Goal: Communication & Community: Answer question/provide support

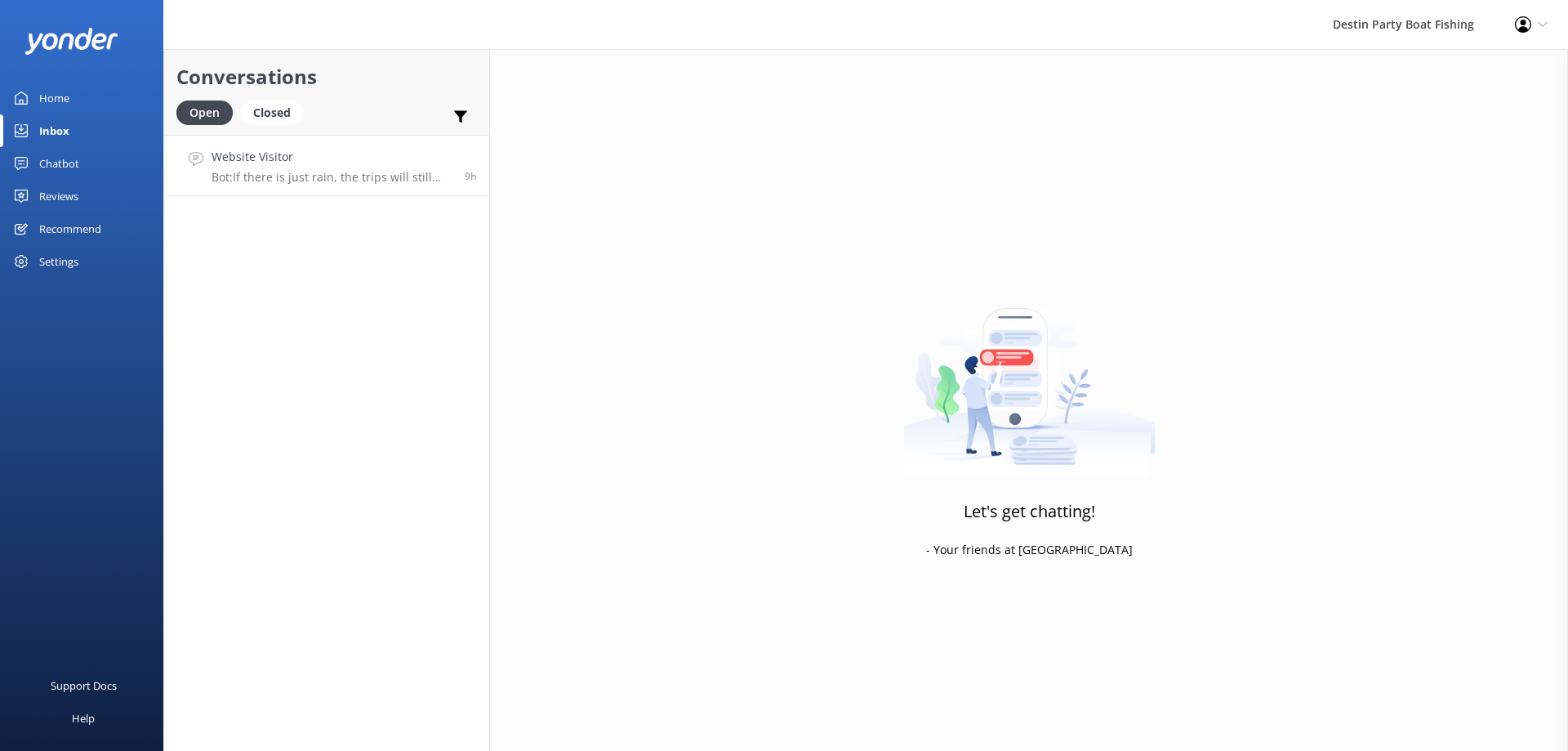
click at [273, 159] on h4 "Website Visitor" at bounding box center [332, 156] width 241 height 18
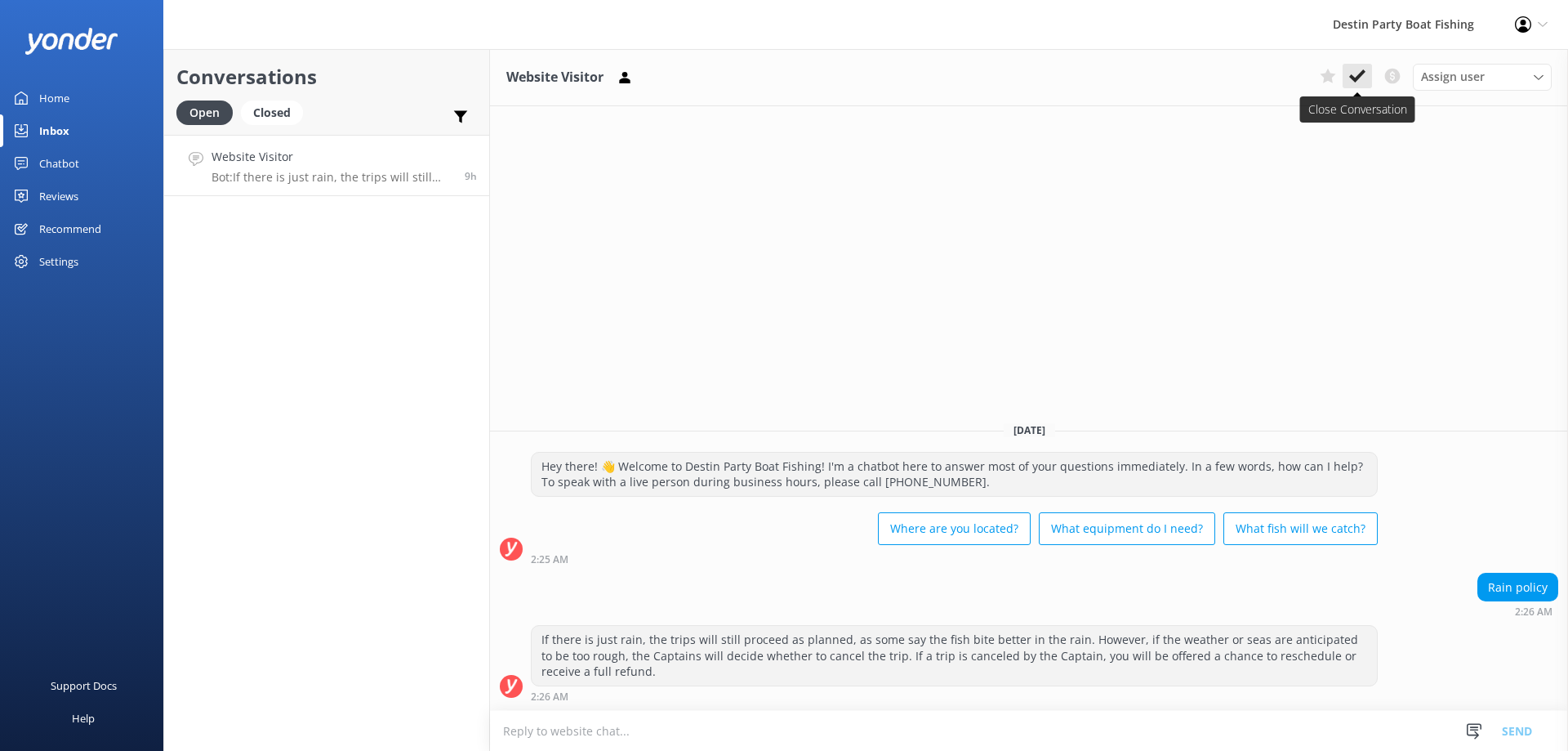
click at [1365, 79] on button at bounding box center [1357, 76] width 30 height 24
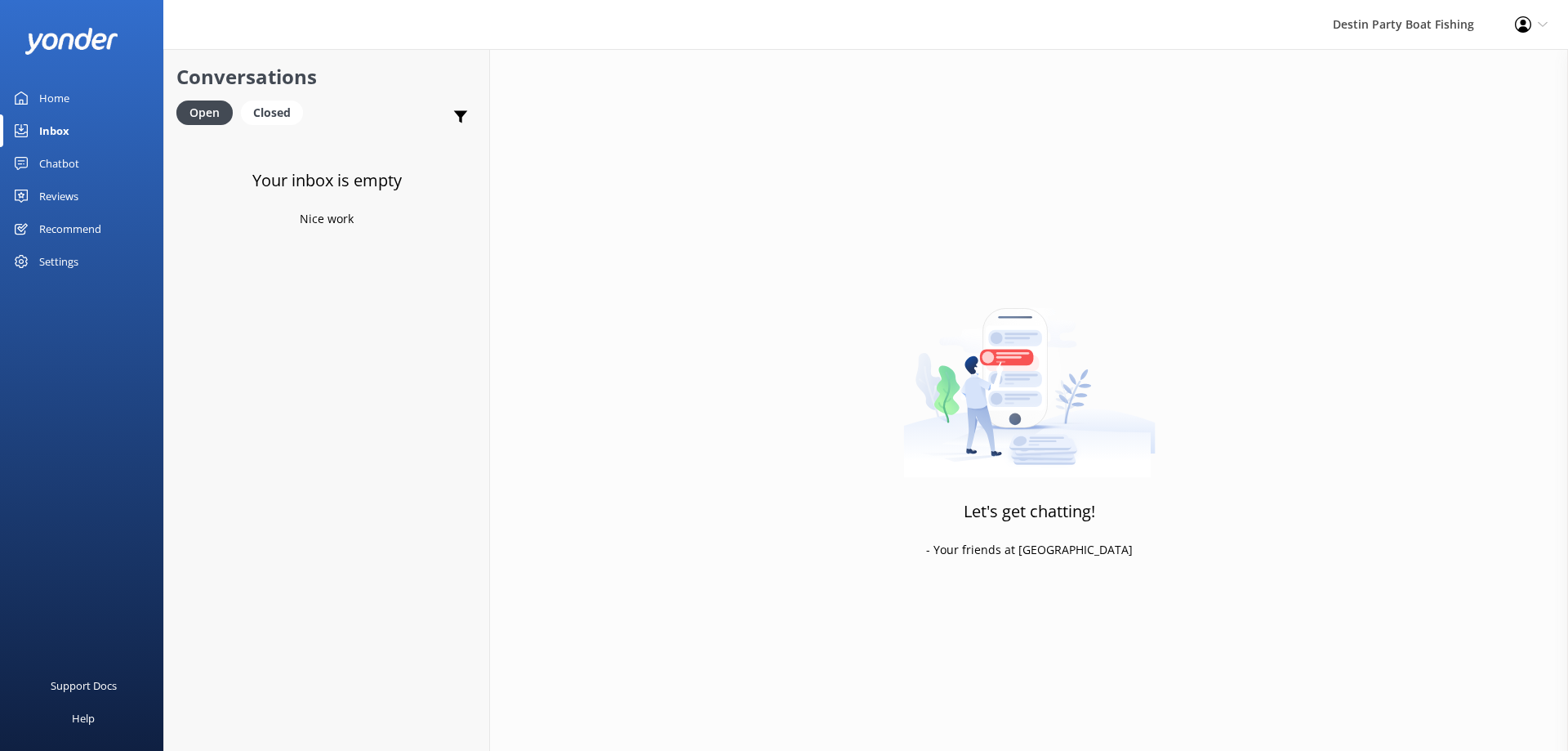
click at [63, 202] on div "Reviews" at bounding box center [59, 195] width 39 height 33
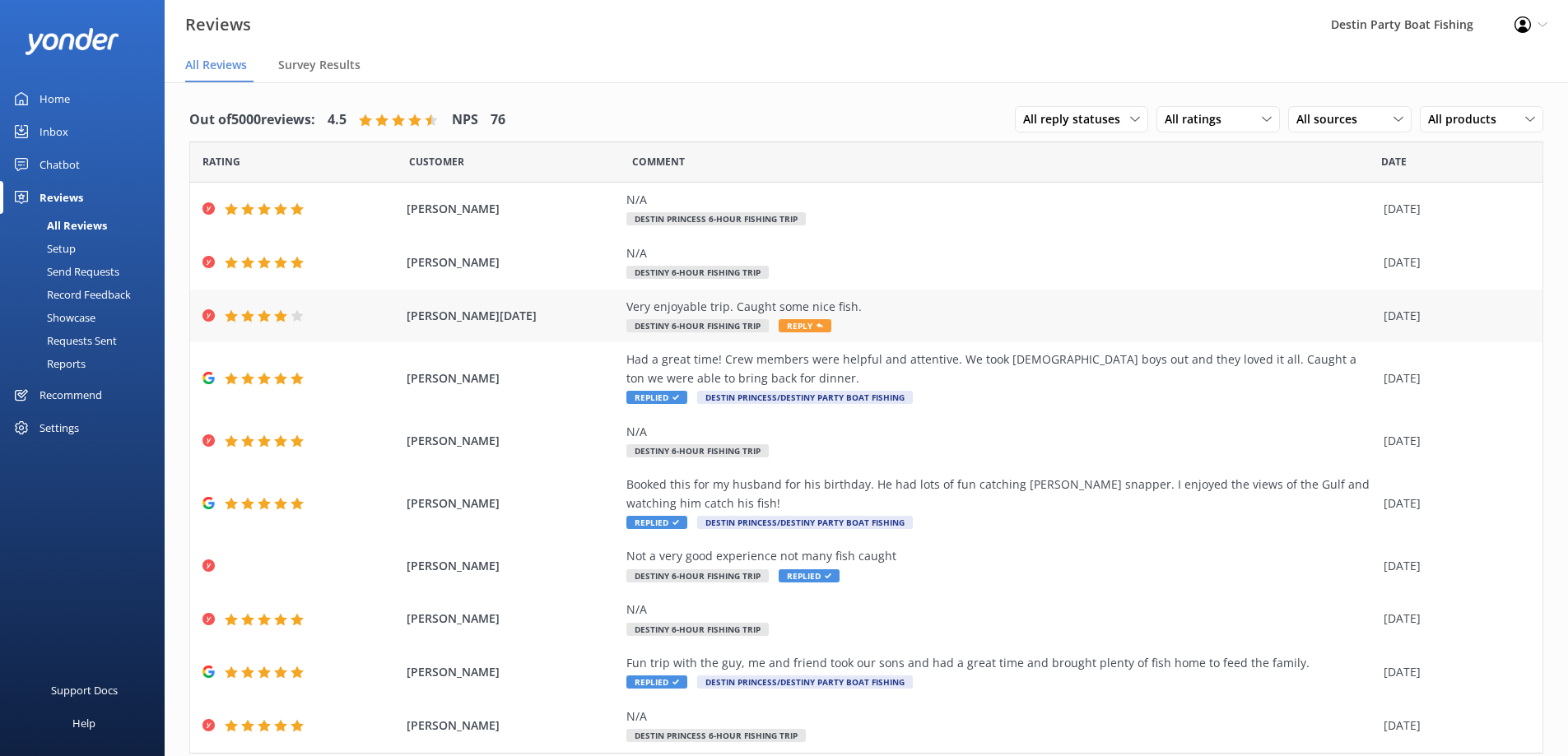
click at [797, 326] on span "Reply" at bounding box center [805, 326] width 52 height 13
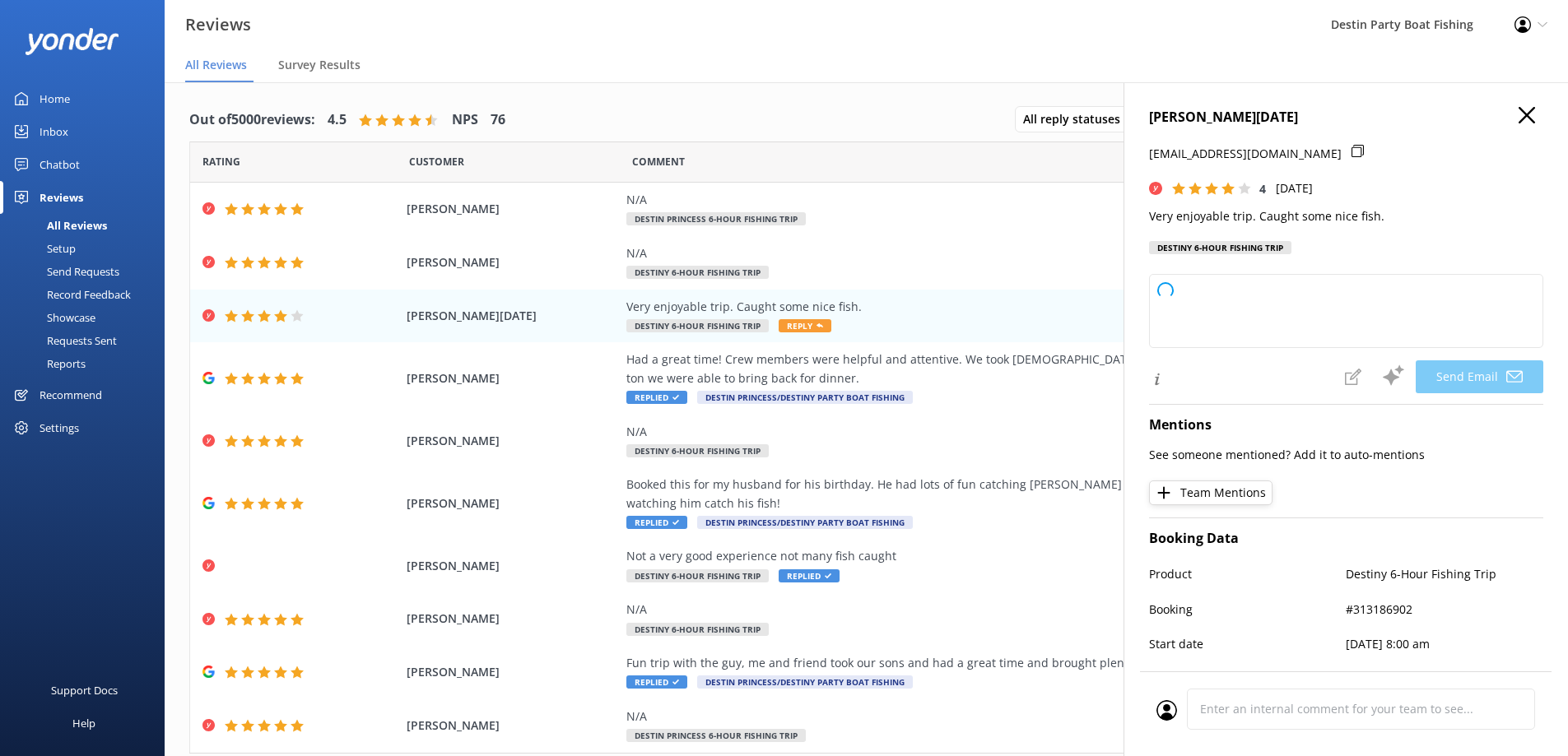
type textarea "Thank you, [PERSON_NAME]! We're glad to hear you had an enjoyable trip and caug…"
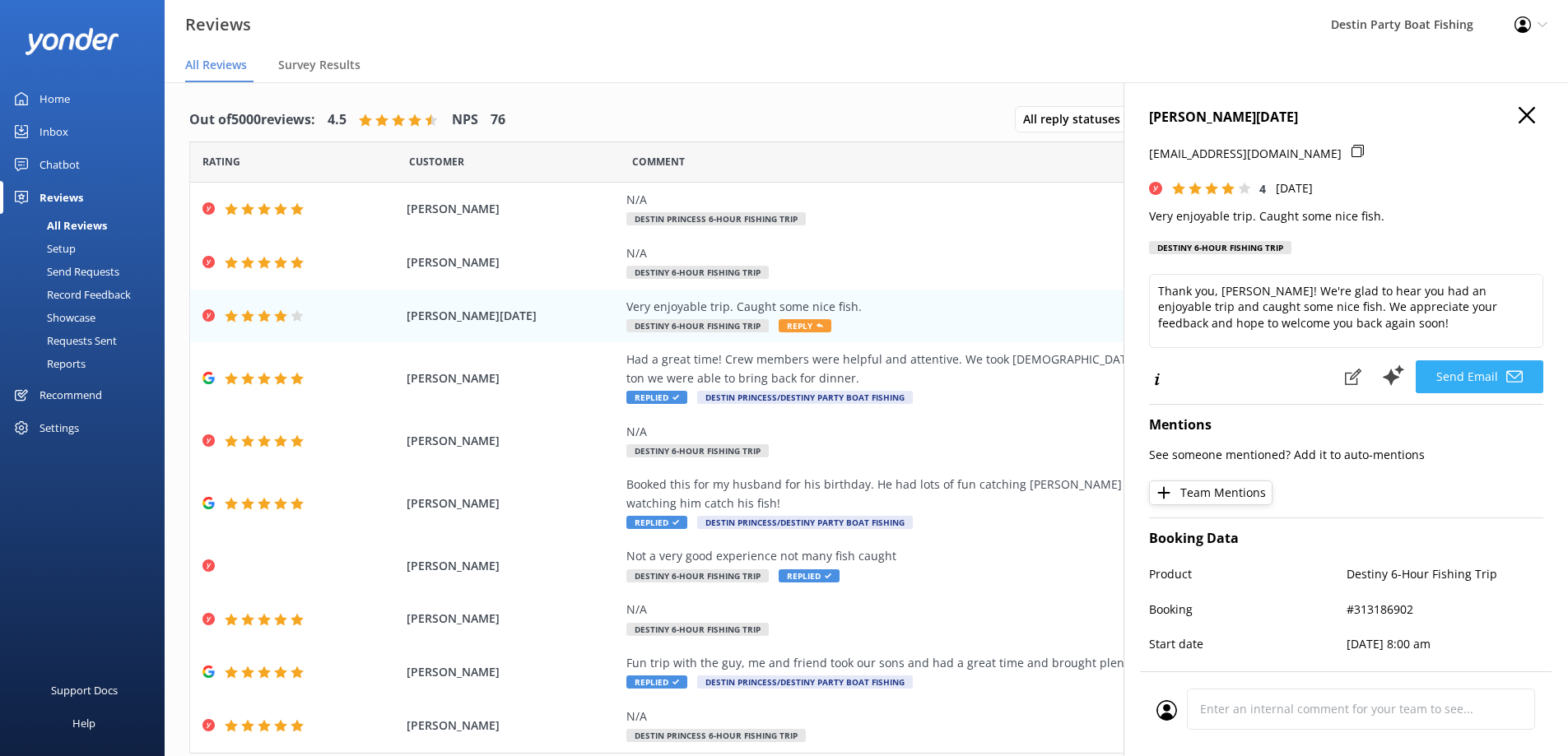
click at [1461, 361] on button "Send Email" at bounding box center [1479, 376] width 127 height 33
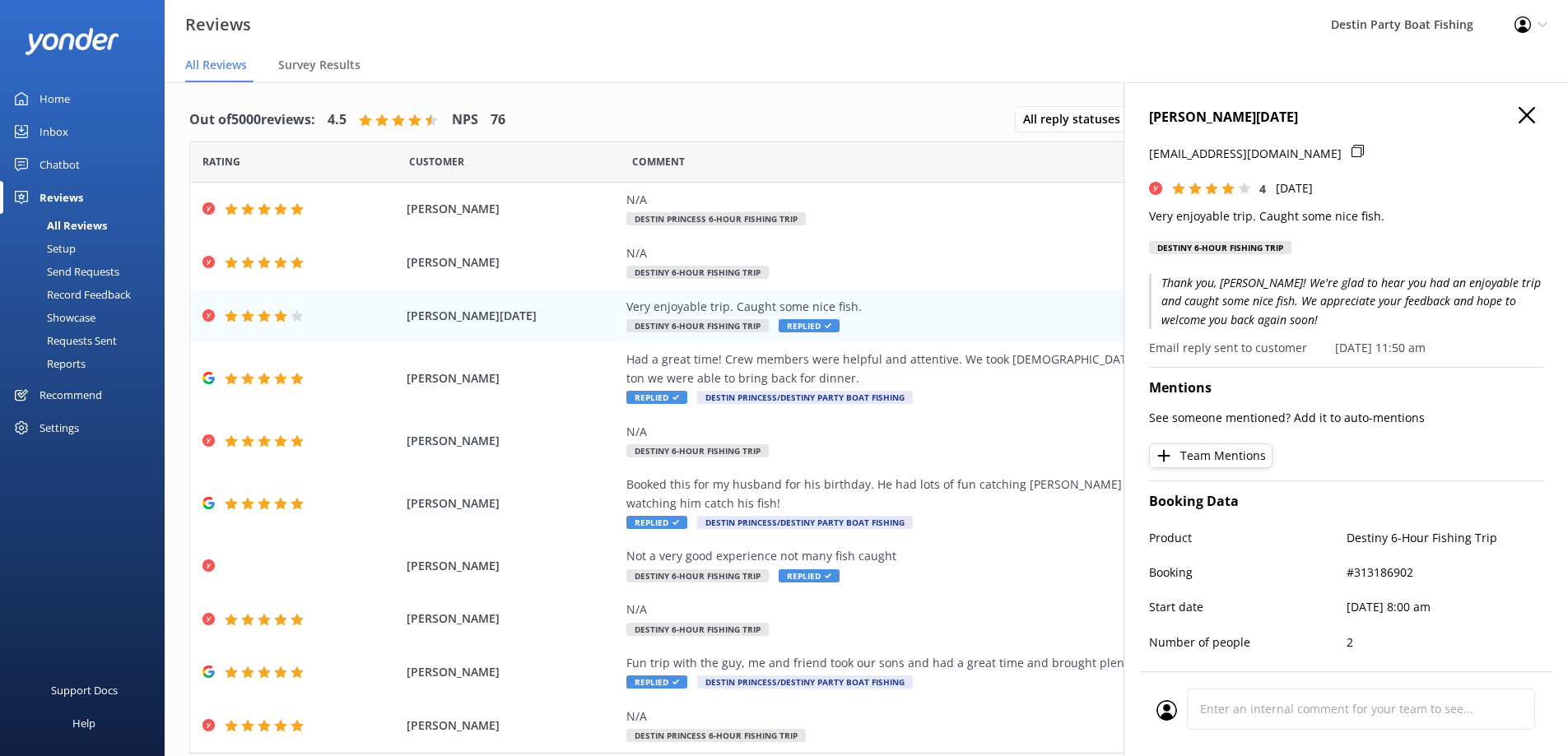
click at [1515, 101] on div "[PERSON_NAME][DATE] [EMAIL_ADDRESS][DOMAIN_NAME] 4 [DATE] Very enjoyable trip. …" at bounding box center [1345, 460] width 445 height 756
click at [1518, 117] on icon "button" at bounding box center [1527, 115] width 17 height 17
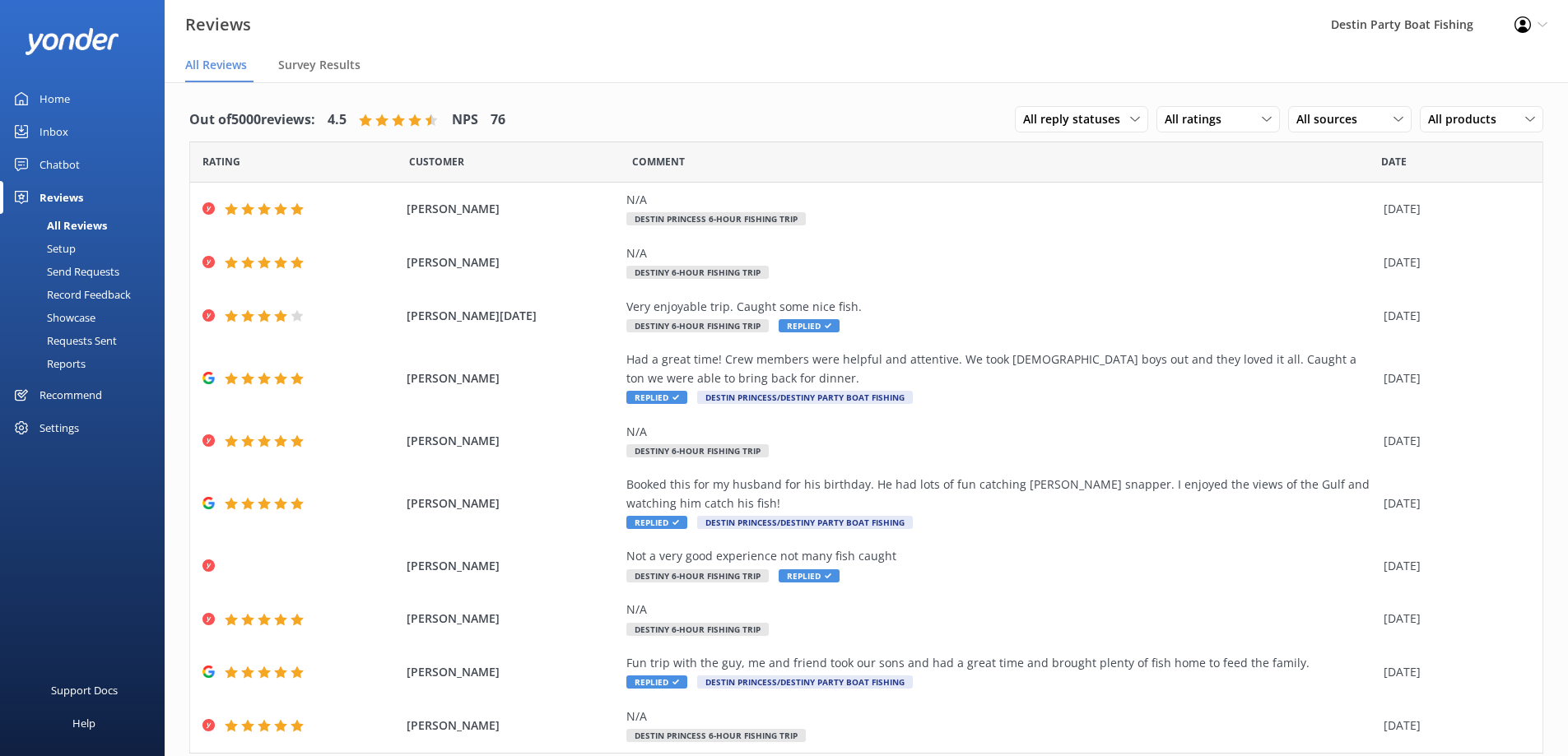
click at [59, 100] on div "Home" at bounding box center [54, 98] width 31 height 33
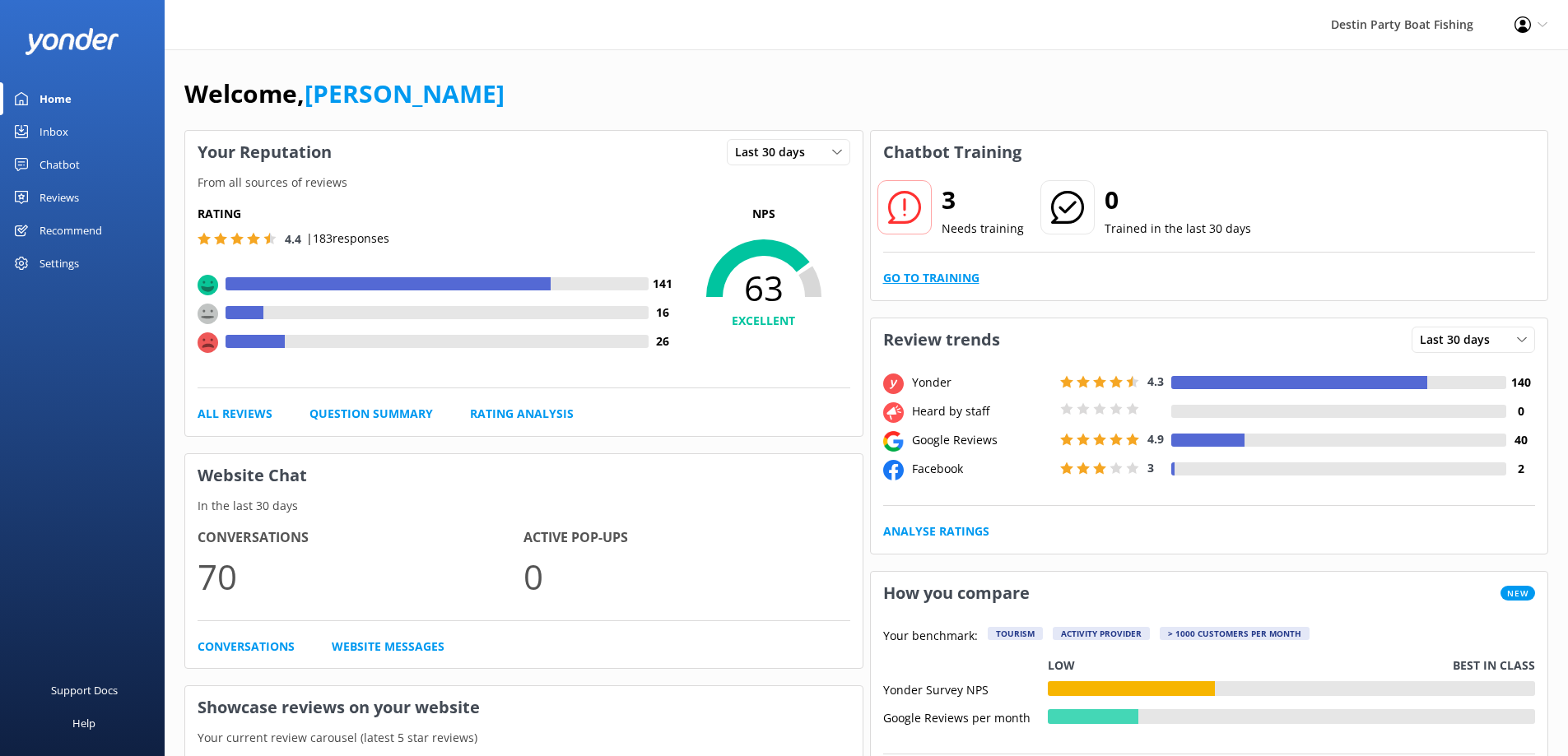
click at [936, 283] on link "Go to Training" at bounding box center [931, 277] width 96 height 18
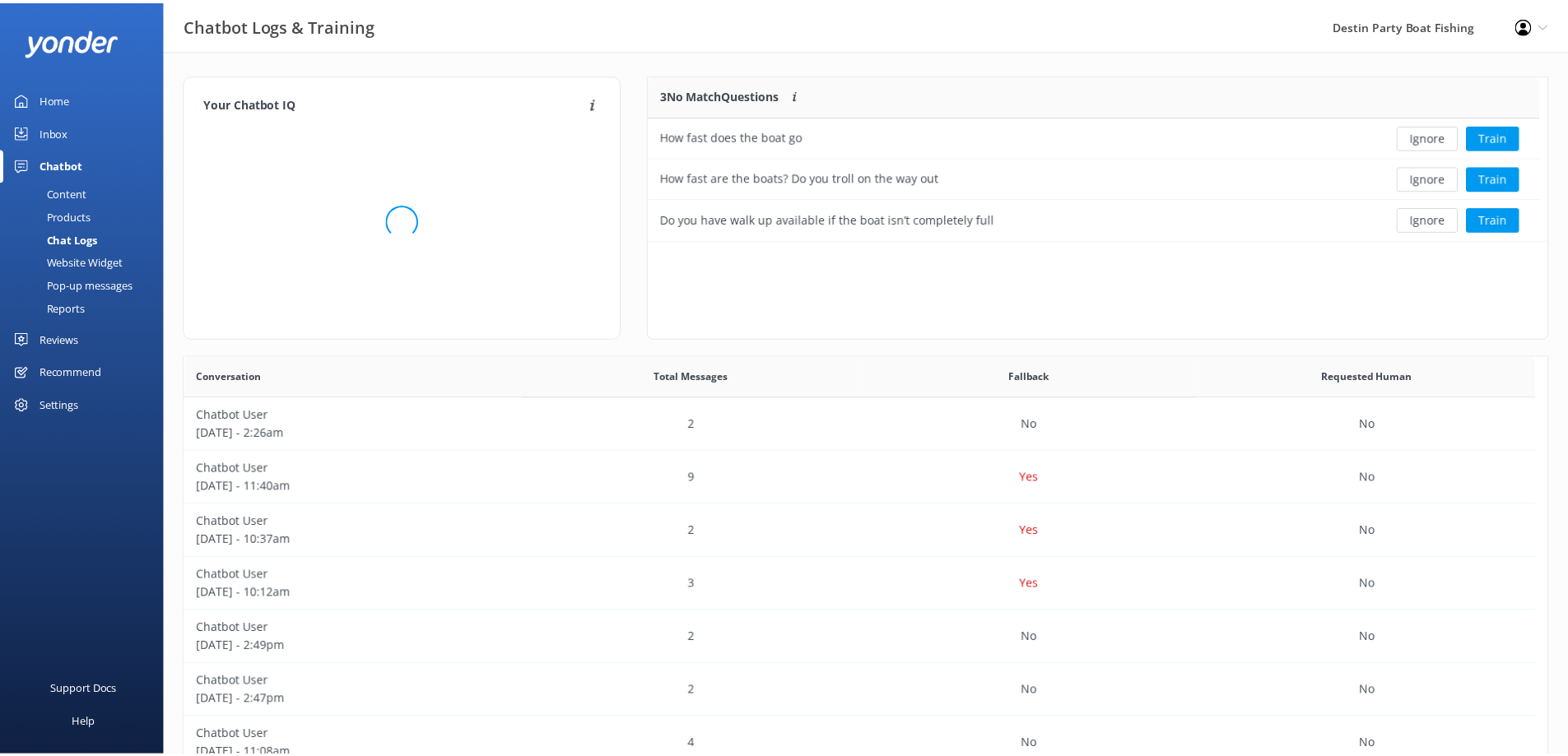
scroll to position [153, 887]
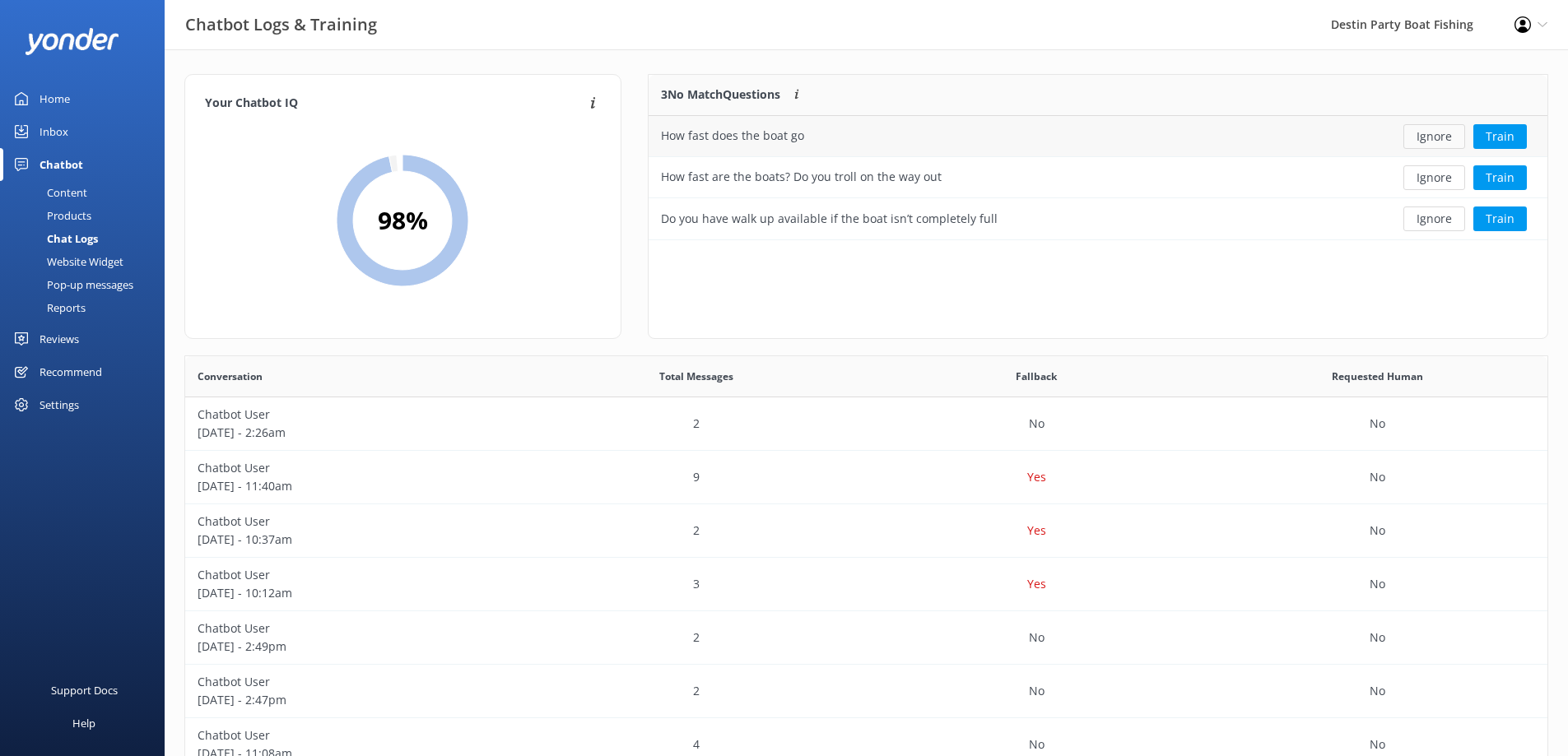
click at [1434, 138] on button "Ignore" at bounding box center [1434, 137] width 62 height 24
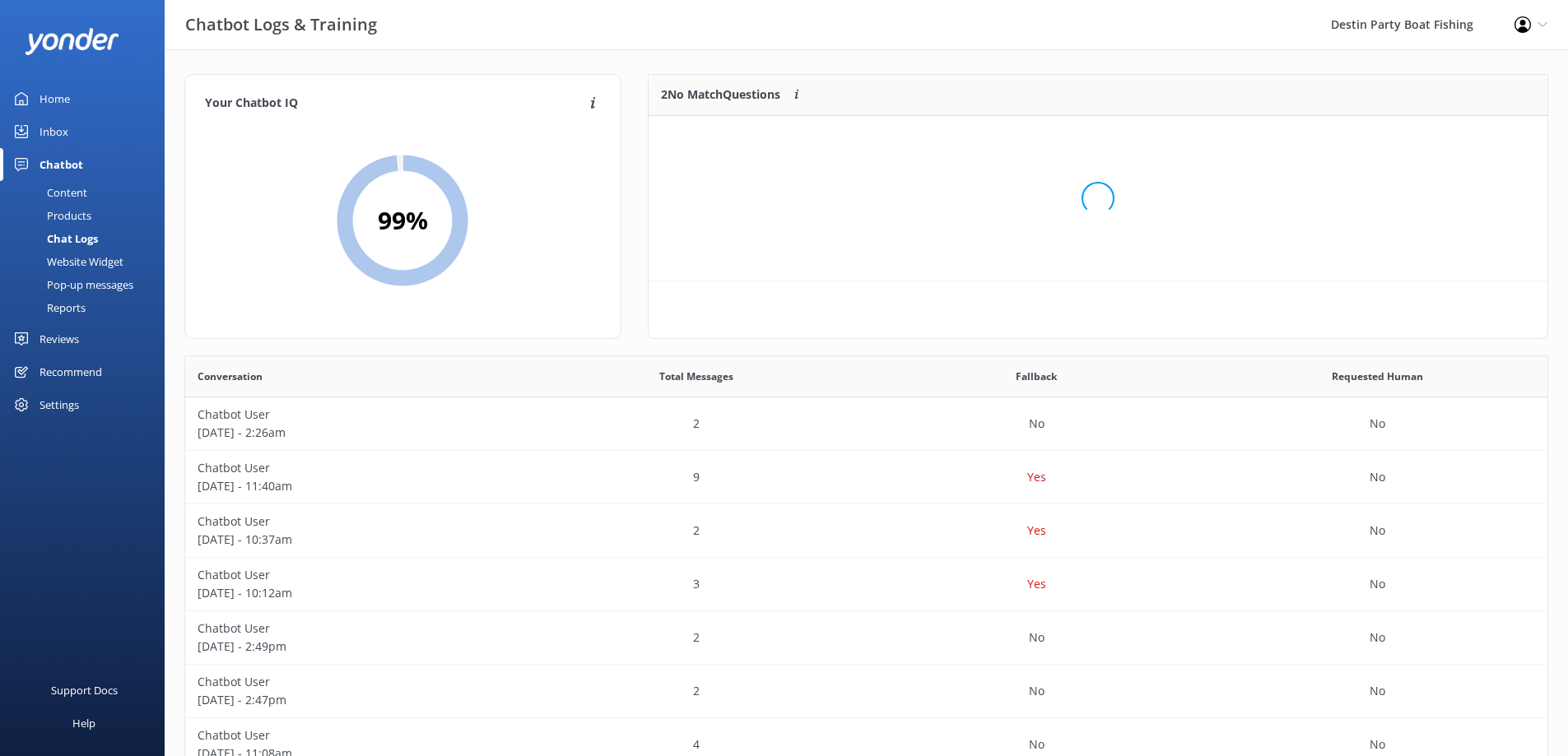
scroll to position [112, 887]
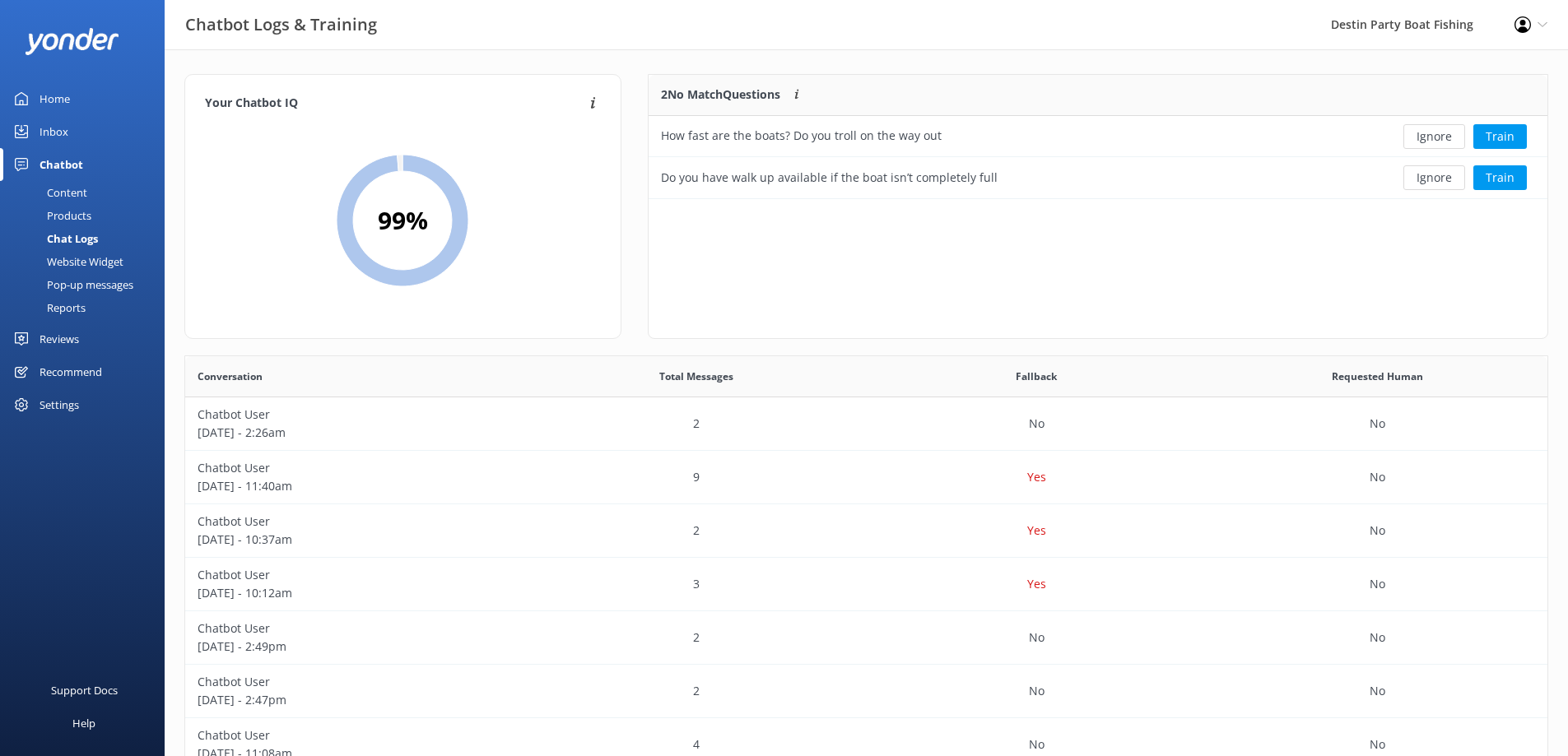
click at [1434, 138] on button "Ignore" at bounding box center [1434, 137] width 62 height 24
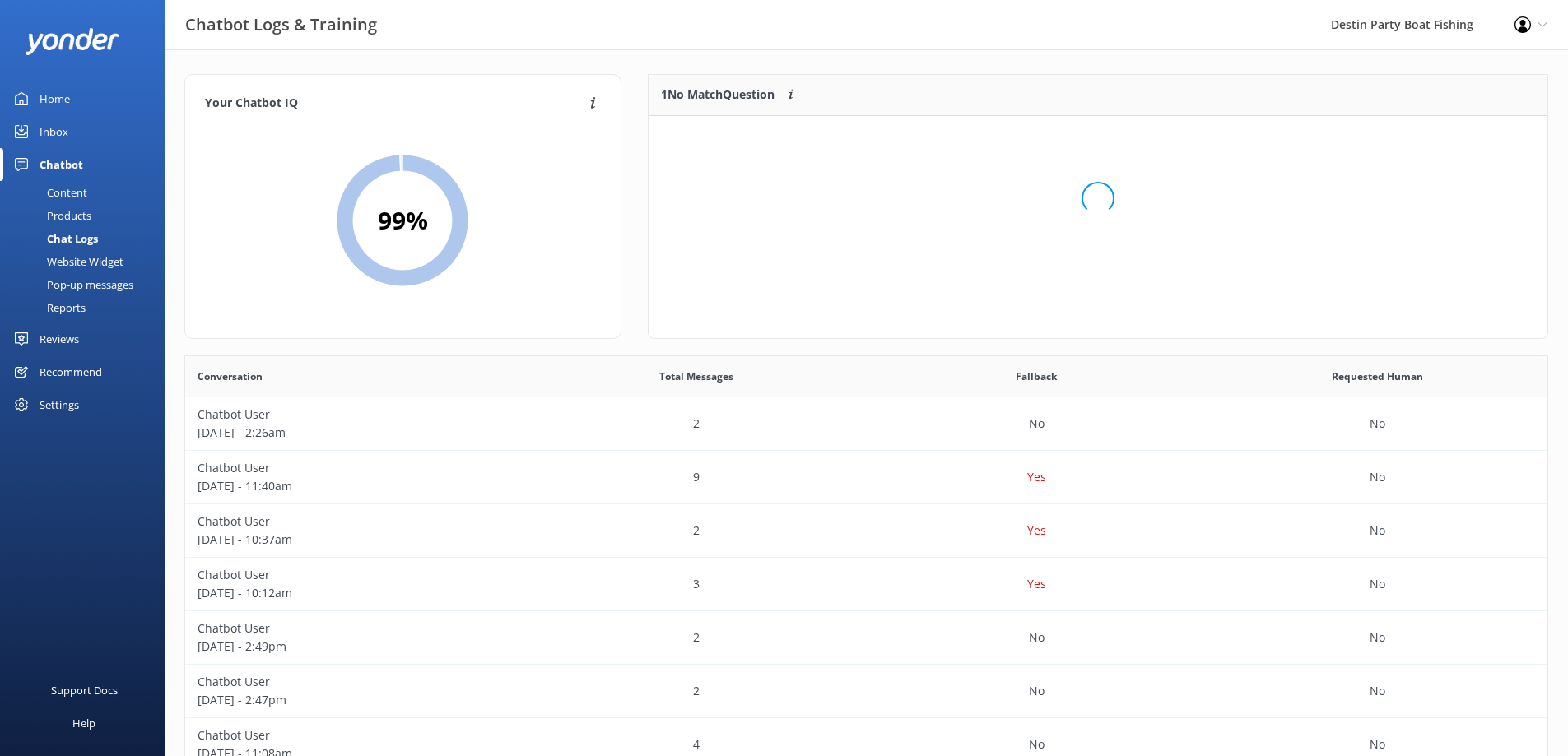
scroll to position [71, 887]
click at [1434, 138] on button "Ignore" at bounding box center [1434, 137] width 62 height 24
click at [63, 342] on div "Reviews" at bounding box center [59, 339] width 39 height 33
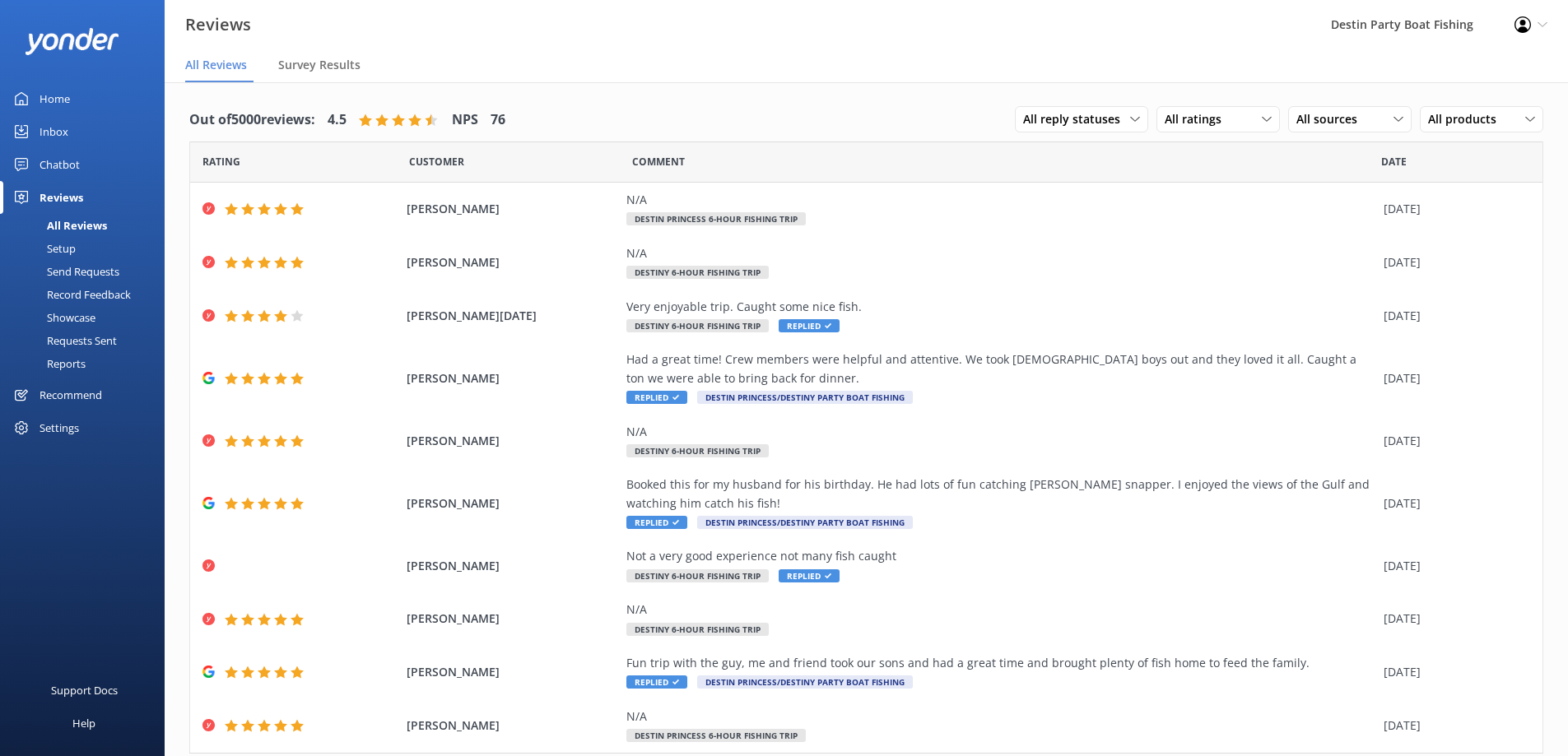
click at [52, 133] on div "Inbox" at bounding box center [53, 131] width 29 height 33
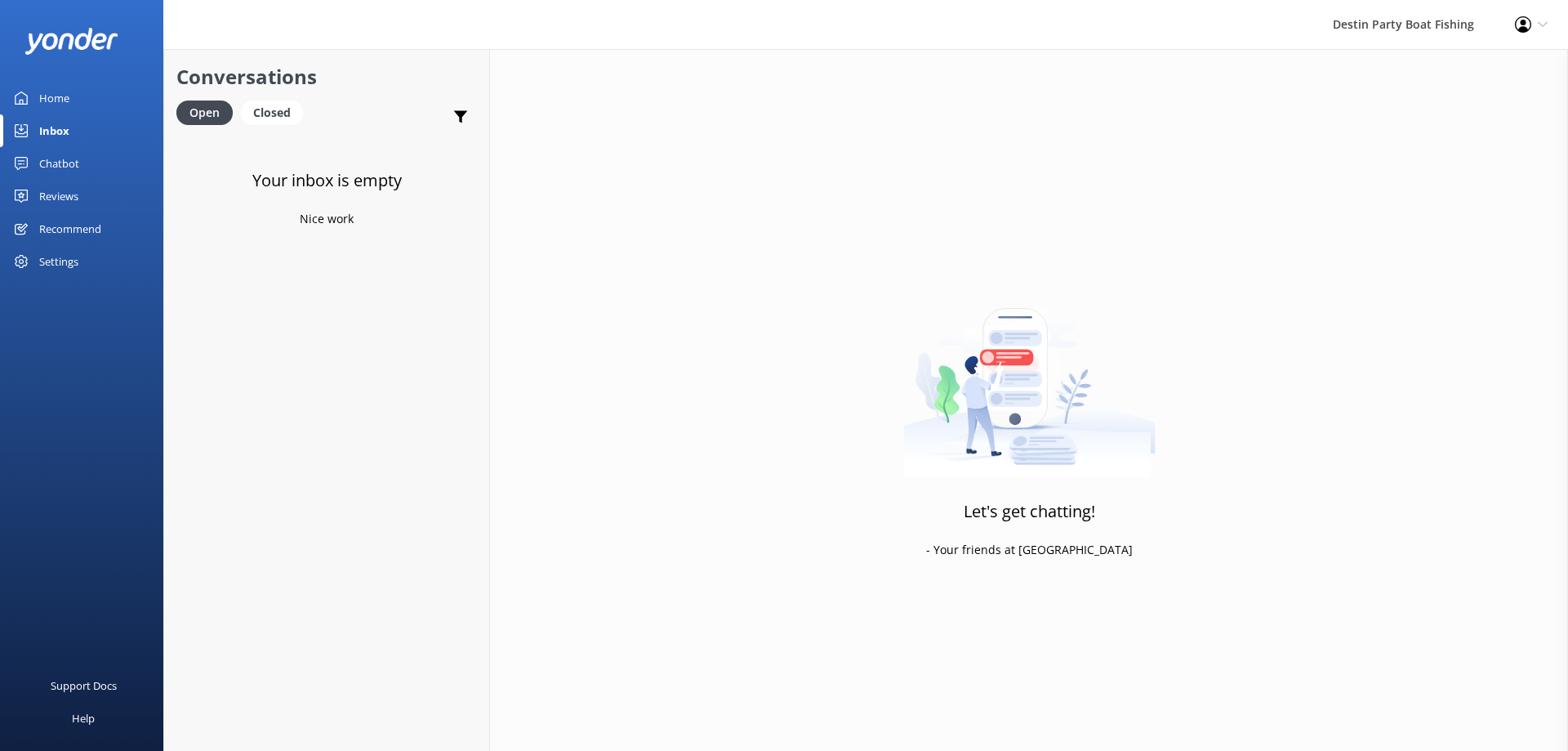
click at [58, 102] on div "Home" at bounding box center [54, 98] width 31 height 33
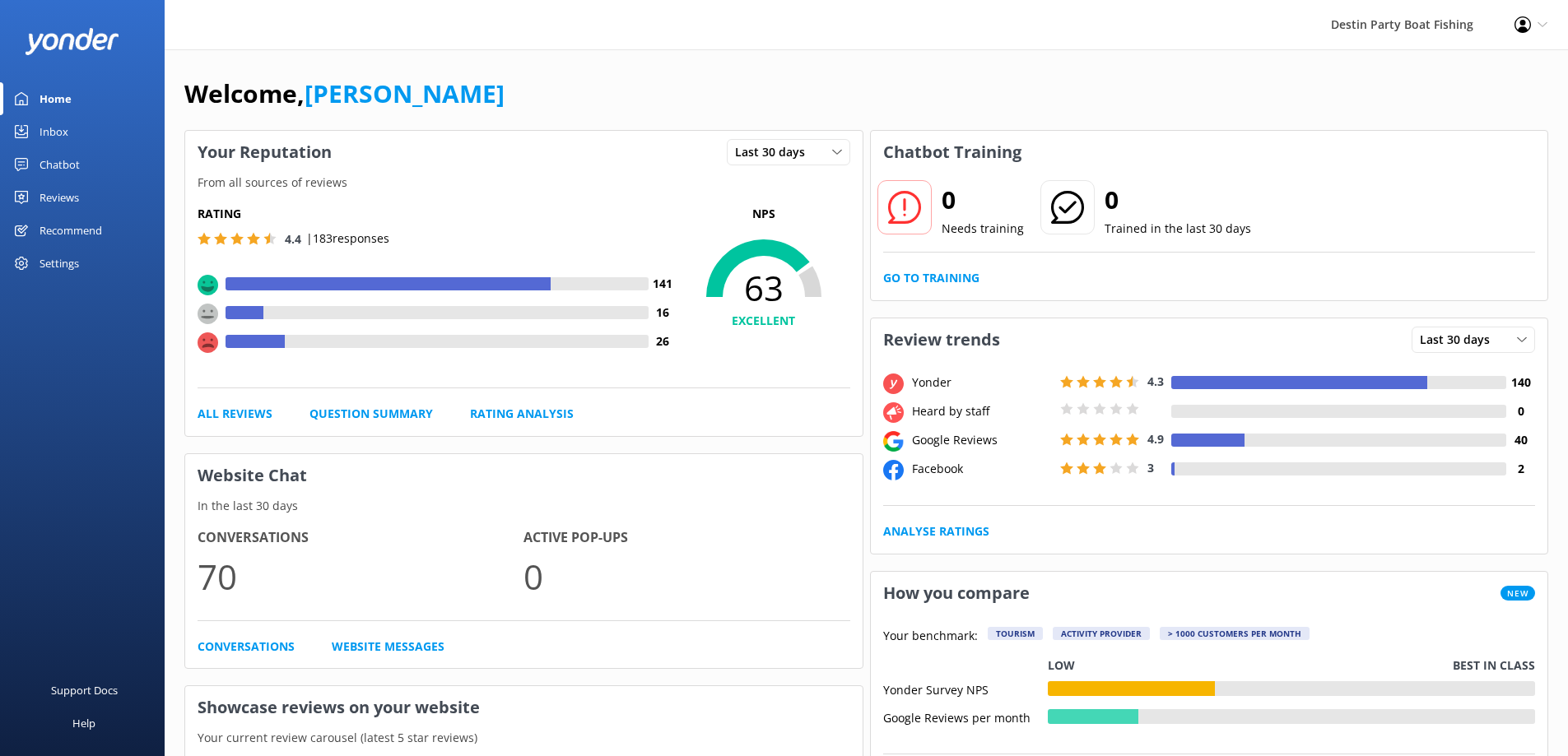
click at [66, 214] on div "Recommend" at bounding box center [70, 230] width 63 height 33
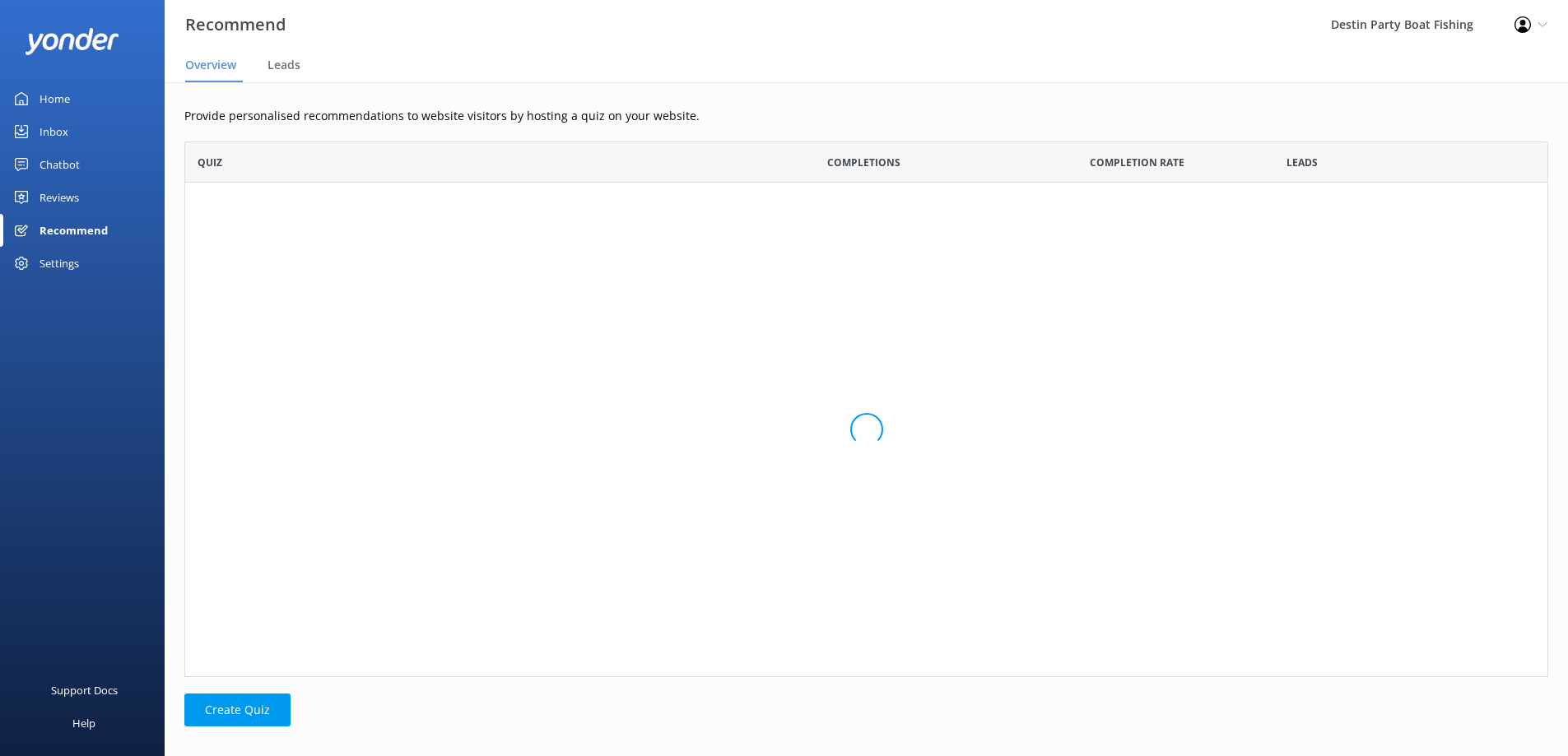
scroll to position [523, 1352]
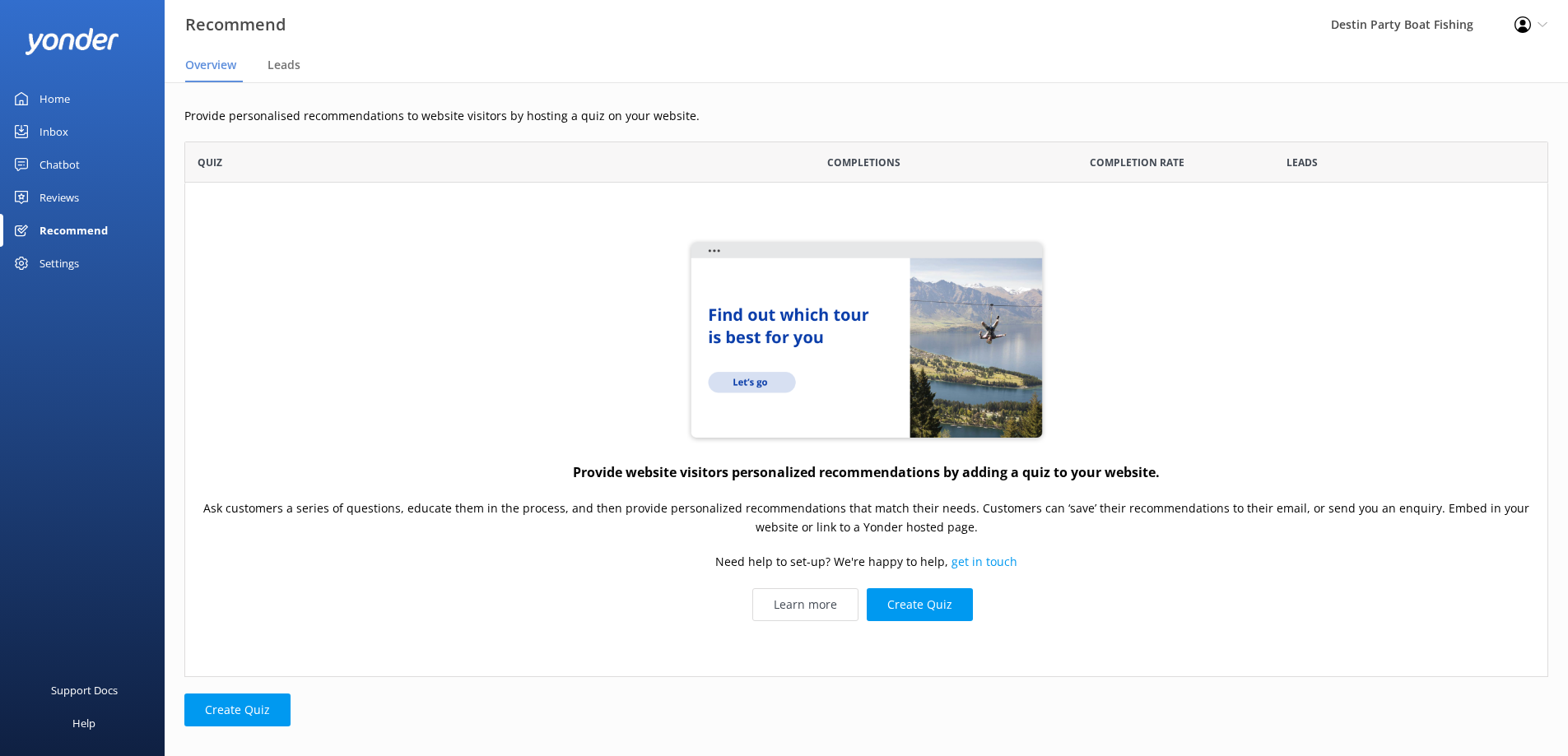
click at [65, 191] on div "Reviews" at bounding box center [59, 196] width 39 height 33
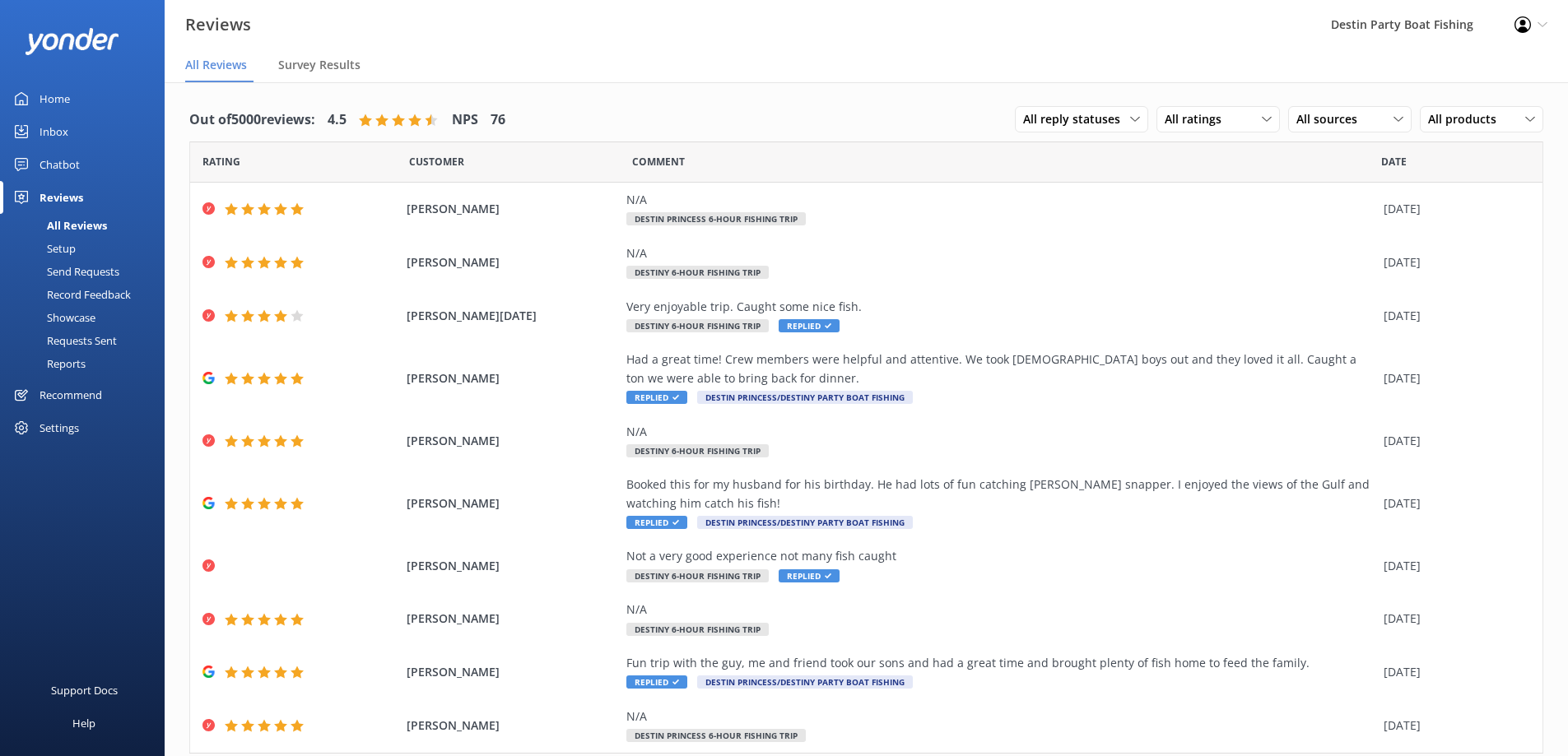
click at [63, 130] on div "Inbox" at bounding box center [53, 131] width 29 height 33
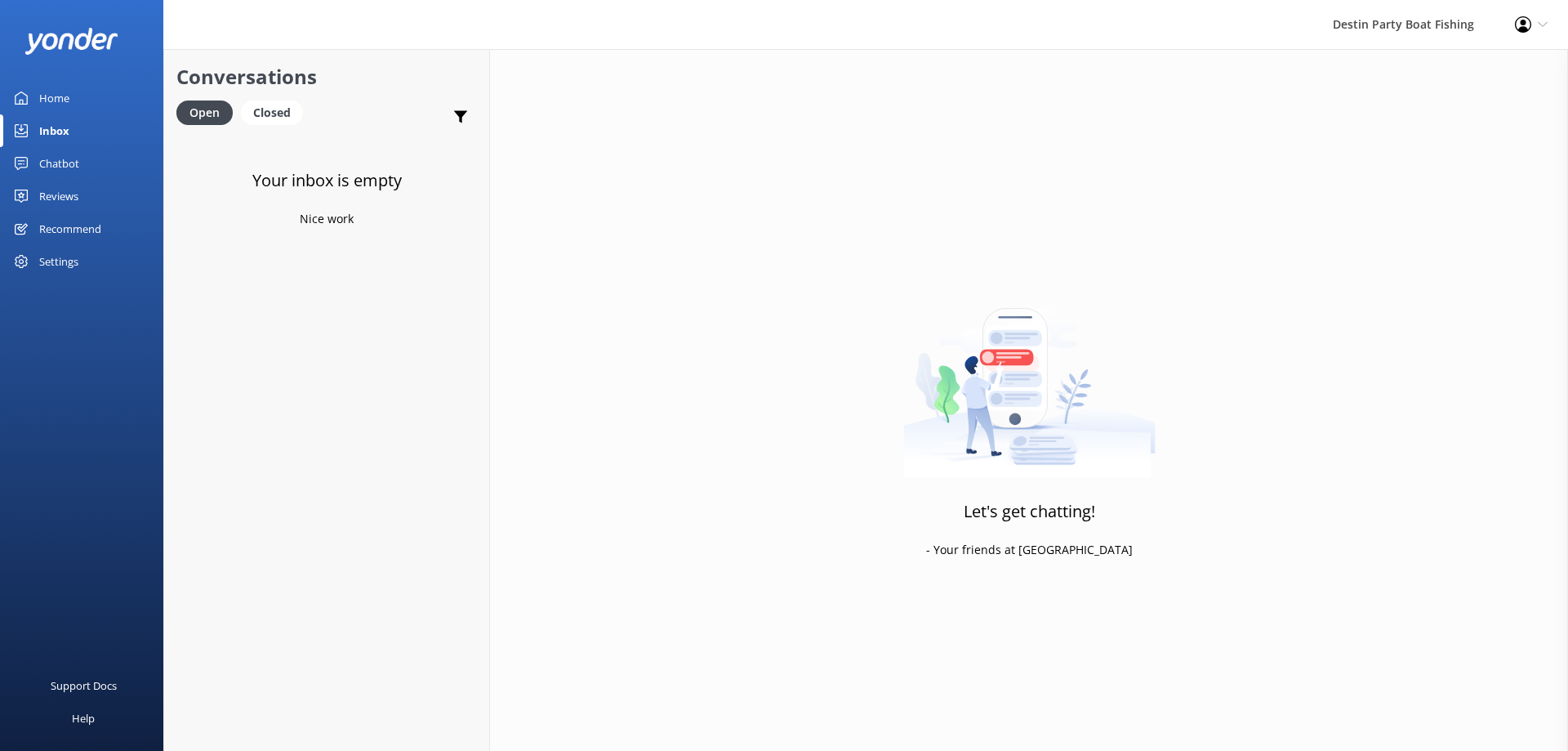
click at [57, 198] on div "Reviews" at bounding box center [59, 195] width 39 height 33
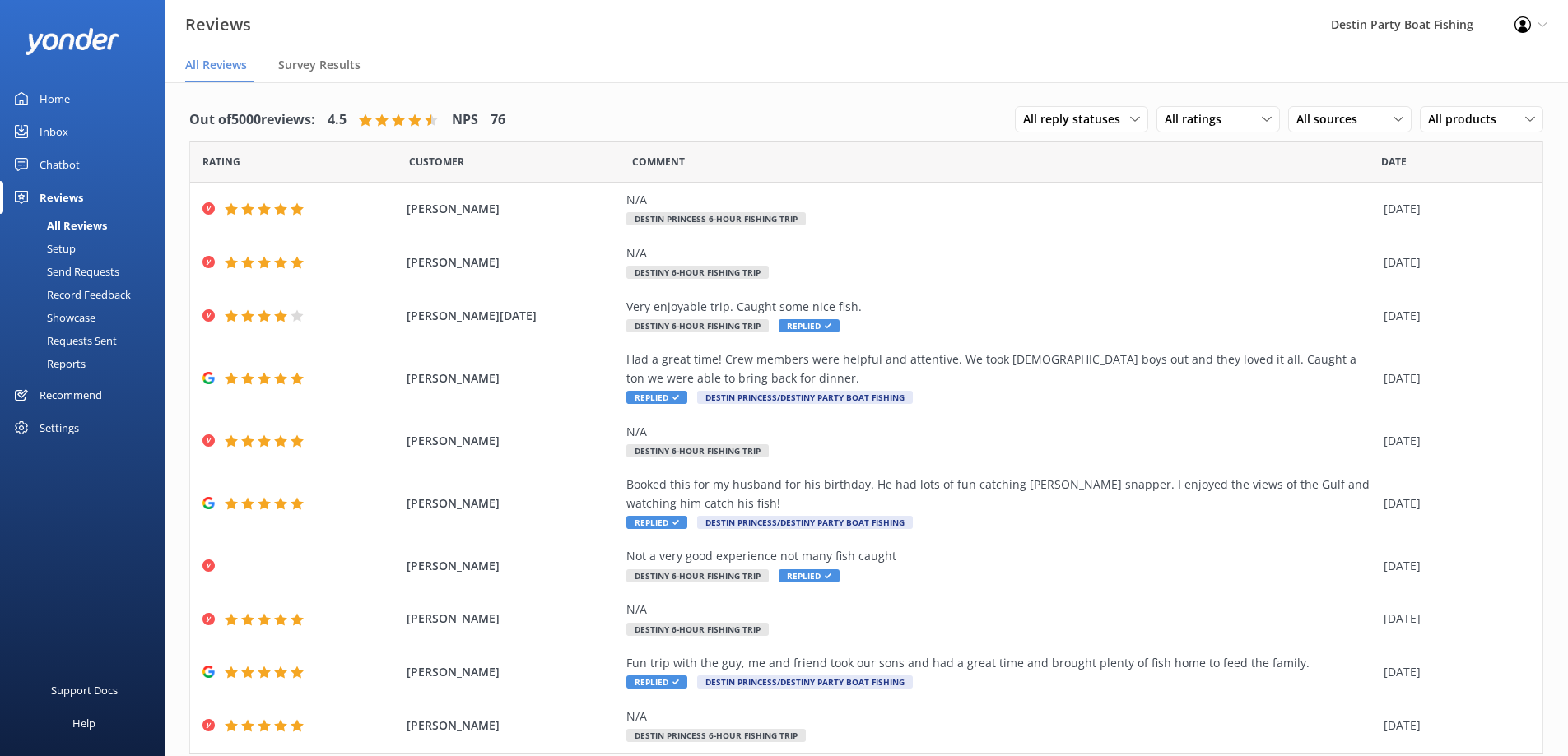
click at [55, 137] on div "Inbox" at bounding box center [53, 131] width 29 height 33
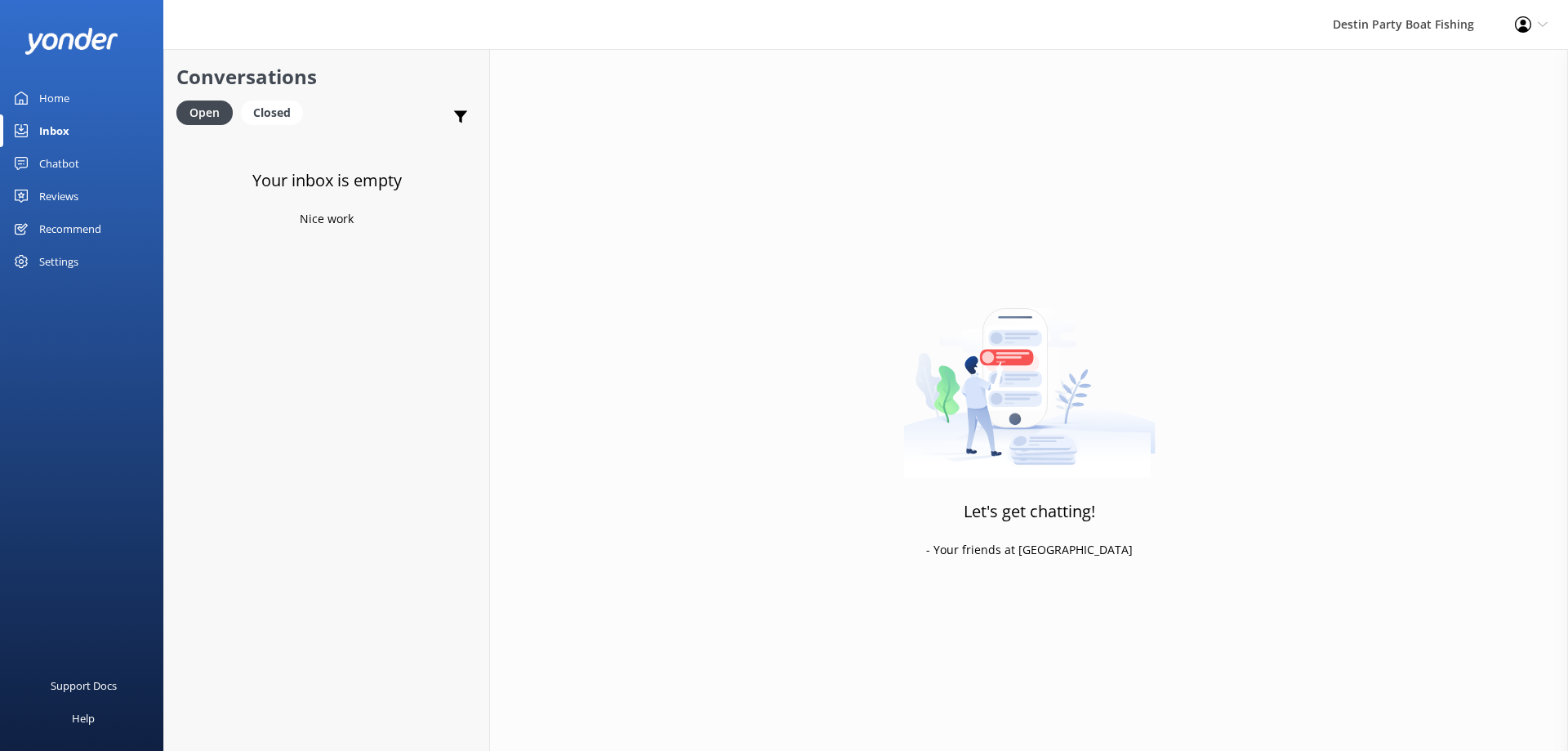
click at [44, 203] on div "Reviews" at bounding box center [59, 195] width 39 height 33
